Goal: Navigation & Orientation: Find specific page/section

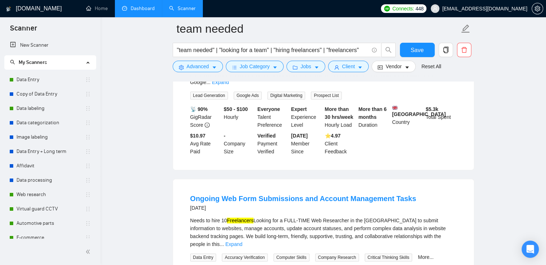
click at [138, 9] on link "Dashboard" at bounding box center [138, 8] width 33 height 6
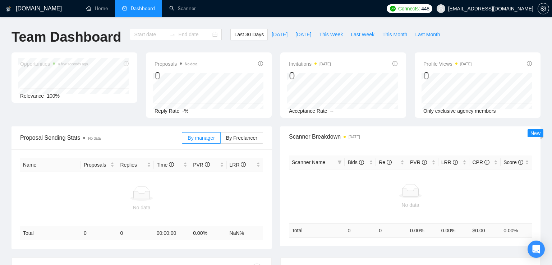
type input "[DATE]"
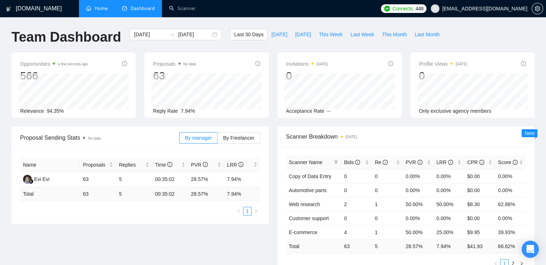
click at [97, 9] on link "Home" at bounding box center [97, 8] width 22 height 6
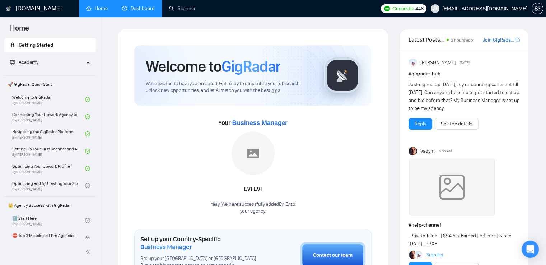
click at [137, 11] on link "Dashboard" at bounding box center [138, 8] width 33 height 6
